Goal: Navigation & Orientation: Find specific page/section

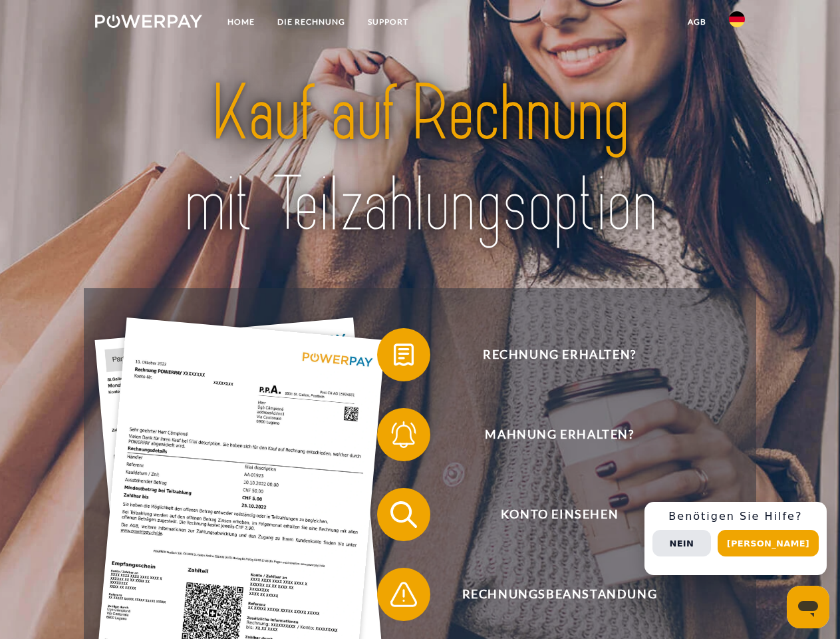
click at [148, 23] on img at bounding box center [148, 21] width 107 height 13
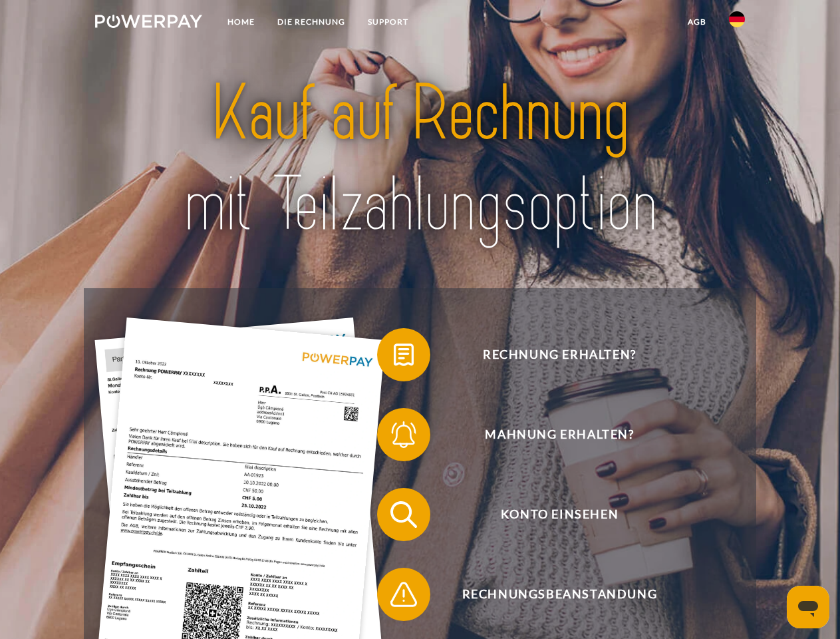
click at [737, 23] on img at bounding box center [737, 19] width 16 height 16
click at [697, 22] on link "agb" at bounding box center [697, 22] width 41 height 24
click at [394, 357] on span at bounding box center [384, 354] width 67 height 67
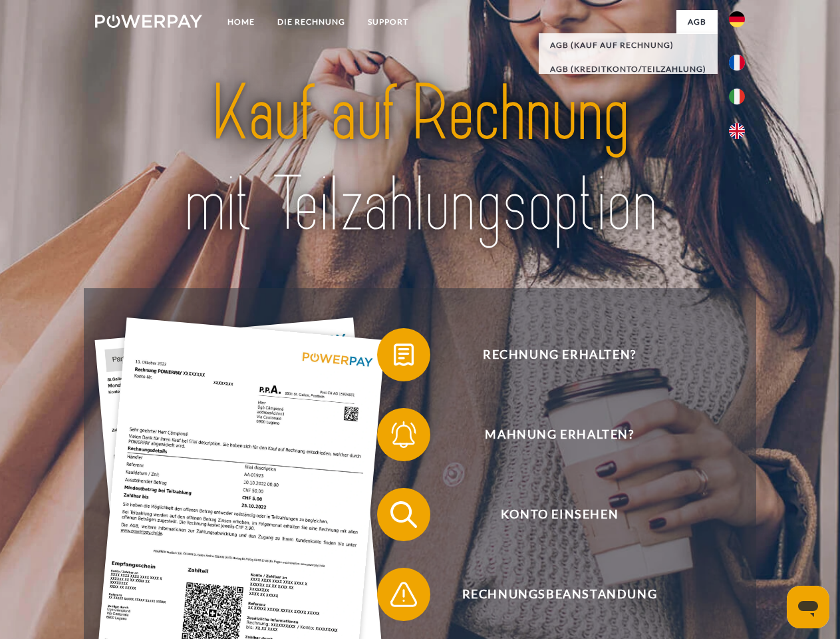
click at [394, 437] on span at bounding box center [384, 434] width 67 height 67
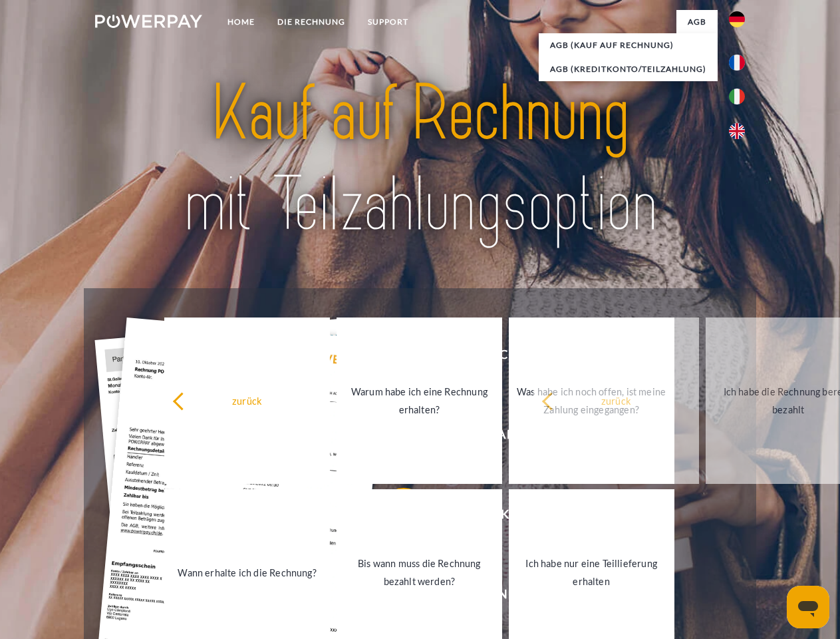
click at [394, 517] on link "Bis wann muss die Rechnung bezahlt werden?" at bounding box center [420, 572] width 166 height 166
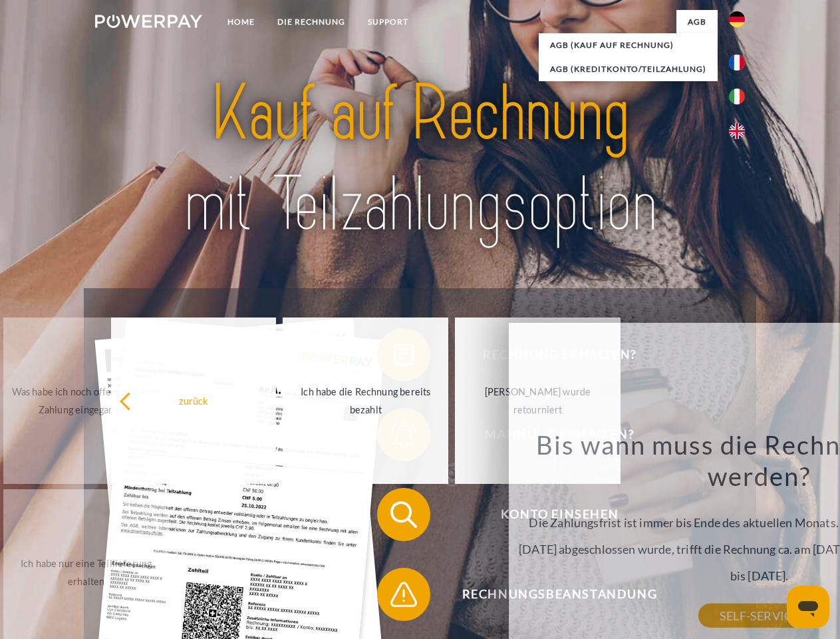
click at [394, 597] on span at bounding box center [384, 594] width 67 height 67
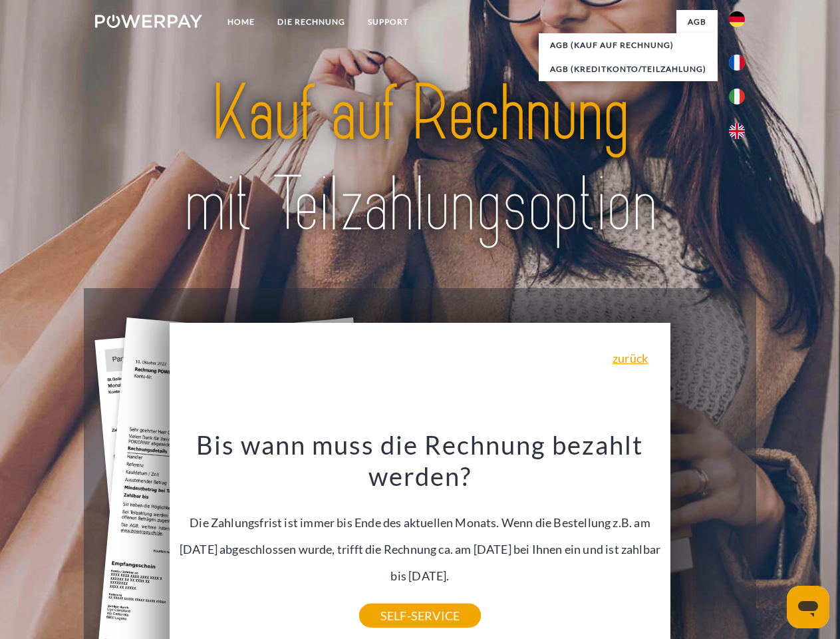
click at [741, 538] on div "Rechnung erhalten? Mahnung erhalten? Konto einsehen" at bounding box center [420, 554] width 672 height 532
click at [708, 541] on span "Konto einsehen" at bounding box center [560, 514] width 326 height 53
click at [773, 543] on header "Home DIE RECHNUNG SUPPORT" at bounding box center [420, 459] width 840 height 919
